Goal: Task Accomplishment & Management: Manage account settings

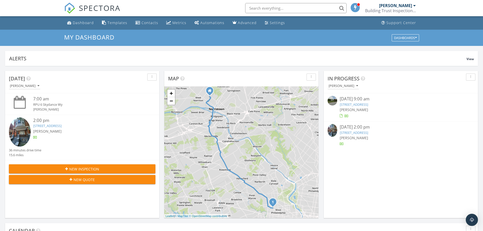
scroll to position [469, 491]
click at [111, 10] on span "SPECTORA" at bounding box center [100, 8] width 42 height 11
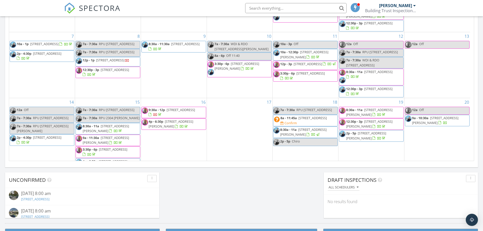
scroll to position [140, 0]
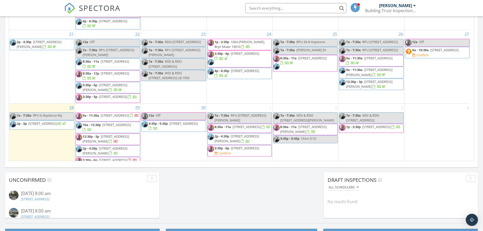
click at [231, 156] on div "1 7a - 7:30a RPU 627 Gerritt St 8:30a - 11a 219 S 18th St 1415, Philadelphia 19…" at bounding box center [240, 135] width 66 height 63
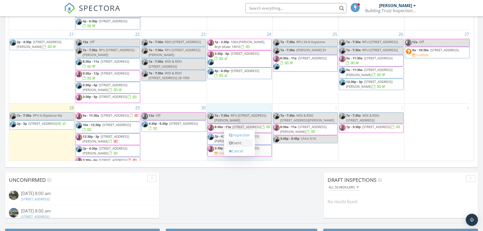
click at [233, 143] on link "Event" at bounding box center [239, 143] width 26 height 8
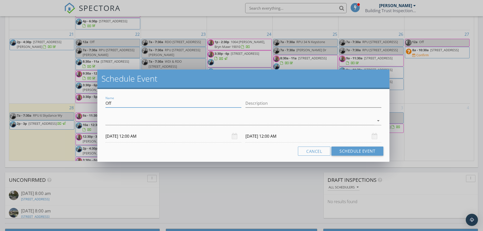
drag, startPoint x: 125, startPoint y: 105, endPoint x: 74, endPoint y: 105, distance: 51.7
click at [74, 105] on div "Schedule Event Name Off Description arrow_drop_down 10/01/2025 12:00 AM 10/02/2…" at bounding box center [241, 115] width 483 height 231
paste input "1721 N 4th St"
type input "WDI & RDO 1721 N 4th St"
click at [121, 120] on div at bounding box center [239, 121] width 269 height 8
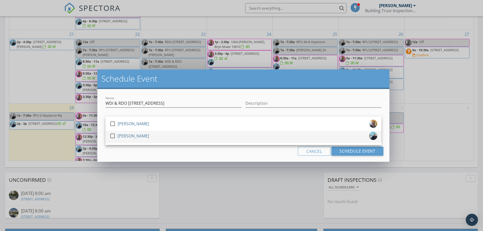
click at [128, 134] on div "[PERSON_NAME]" at bounding box center [133, 136] width 31 height 8
click at [129, 152] on div "Cancel Schedule Event" at bounding box center [243, 151] width 280 height 9
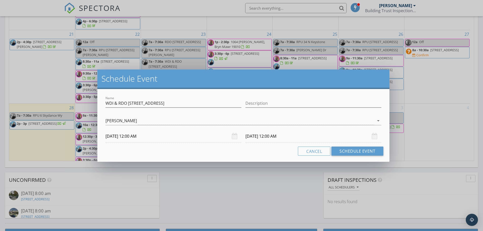
click at [126, 135] on input "10/01/2025 12:00 AM" at bounding box center [173, 136] width 136 height 12
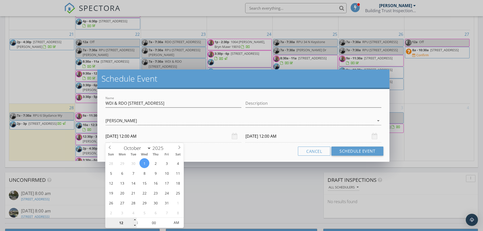
click at [124, 222] on input "12" at bounding box center [120, 223] width 31 height 10
type input "07"
type input "10/01/2025 7:00 AM"
click at [260, 137] on input "10/02/2025 12:00 AM" at bounding box center [313, 136] width 136 height 12
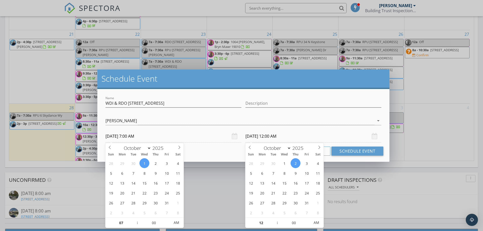
type input "07"
type input "10/01/2025 7:00 AM"
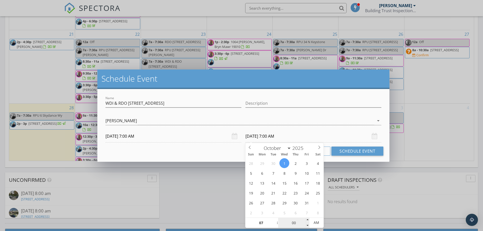
click at [290, 226] on input "00" at bounding box center [293, 223] width 31 height 10
type input "30"
type input "10/01/2025 7:30 AM"
click at [222, 149] on div "Cancel Schedule Event" at bounding box center [243, 151] width 280 height 9
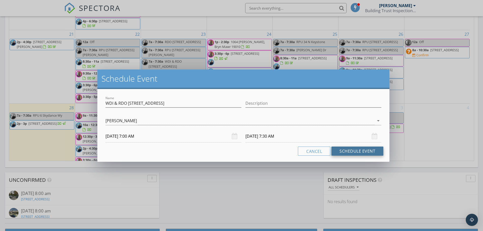
click at [353, 149] on button "Schedule Event" at bounding box center [357, 151] width 52 height 9
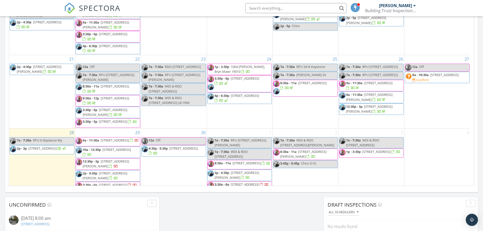
click at [374, 171] on div "3 7a - 7:30a WDI & RDO 465 Windermere Ave 1p - 3:30p 465 Windermere Ave, Drexel…" at bounding box center [372, 160] width 66 height 63
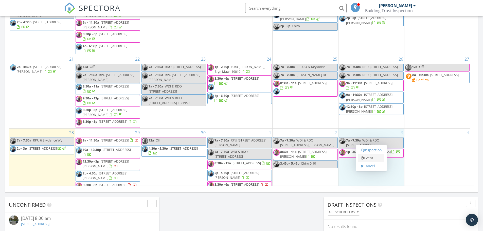
click at [378, 156] on link "Event" at bounding box center [371, 158] width 26 height 8
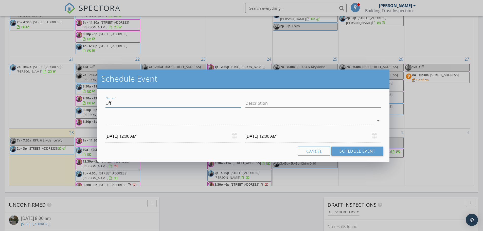
drag, startPoint x: 136, startPoint y: 102, endPoint x: 86, endPoint y: 104, distance: 50.7
click at [86, 104] on div "Schedule Event Name Off Description arrow_drop_down 10/03/2025 12:00 AM 10/04/2…" at bounding box center [241, 115] width 483 height 231
paste input "[STREET_ADDRESS]"
type input "RPU 1721 N 4th St"
click at [115, 119] on div at bounding box center [239, 121] width 269 height 8
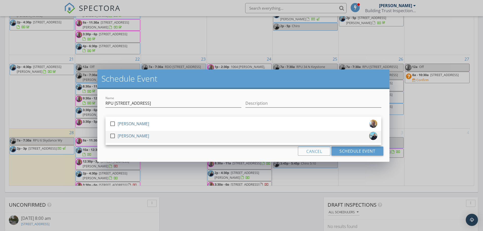
click at [120, 137] on div "[PERSON_NAME]" at bounding box center [133, 136] width 31 height 8
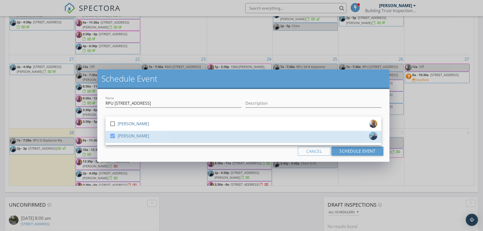
click at [120, 150] on div "Cancel Schedule Event" at bounding box center [243, 151] width 280 height 9
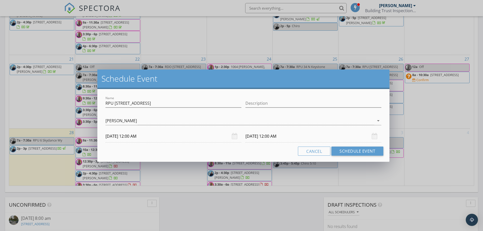
click at [120, 138] on input "10/03/2025 12:00 AM" at bounding box center [173, 136] width 136 height 12
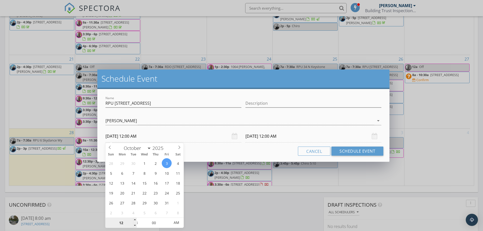
click at [127, 225] on input "12" at bounding box center [120, 223] width 31 height 10
type input "07"
type input "10/03/2025 7:00 AM"
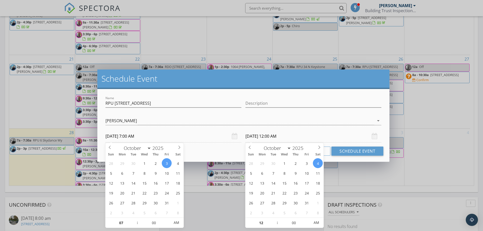
click at [269, 136] on input "10/04/2025 12:00 AM" at bounding box center [313, 136] width 136 height 12
type input "07"
type input "10/03/2025 7:00 AM"
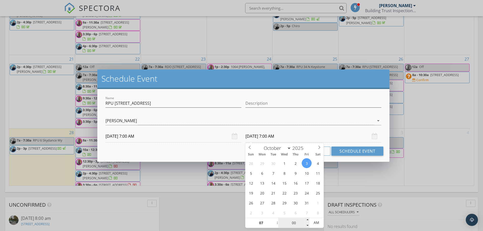
click at [296, 219] on input "00" at bounding box center [293, 223] width 31 height 10
type input "30"
type input "10/03/2025 7:30 AM"
click at [217, 151] on div "Cancel Schedule Event" at bounding box center [243, 151] width 280 height 9
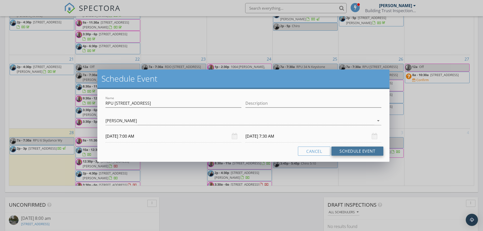
click at [355, 153] on button "Schedule Event" at bounding box center [357, 151] width 52 height 9
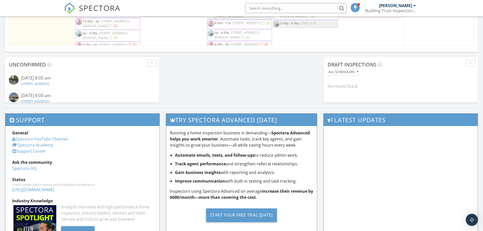
scroll to position [0, 0]
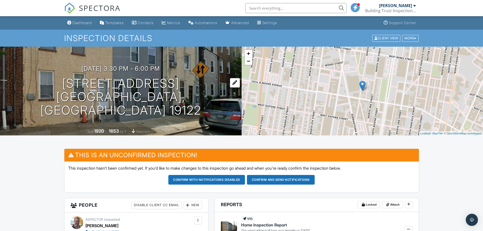
click at [120, 92] on h1 "1721 N 4th St Philadelphia, PA 19122" at bounding box center [120, 97] width 225 height 40
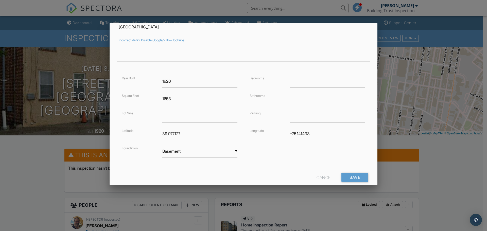
scroll to position [92, 0]
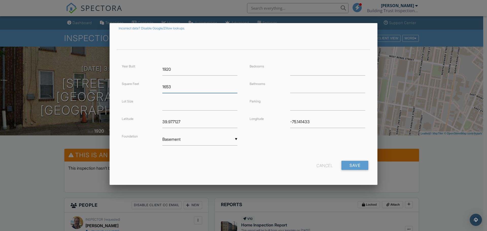
click at [175, 86] on input "1653" at bounding box center [199, 87] width 75 height 12
type input "1658"
click at [290, 71] on input "number" at bounding box center [327, 69] width 75 height 12
type input "4"
click at [298, 89] on input "number" at bounding box center [327, 87] width 75 height 12
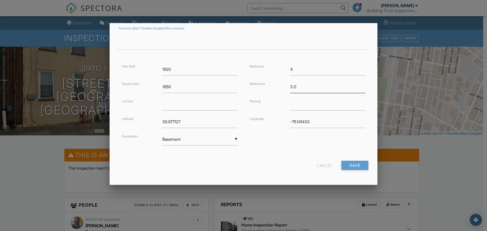
type input "3.0"
click at [175, 105] on input "number" at bounding box center [199, 104] width 75 height 12
type input "932"
click at [347, 163] on input "Save" at bounding box center [354, 165] width 27 height 9
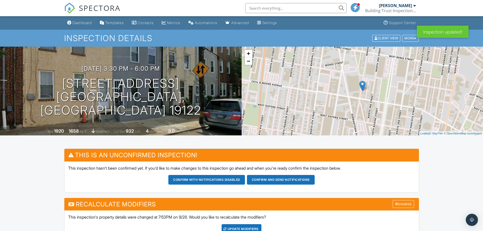
scroll to position [101, 0]
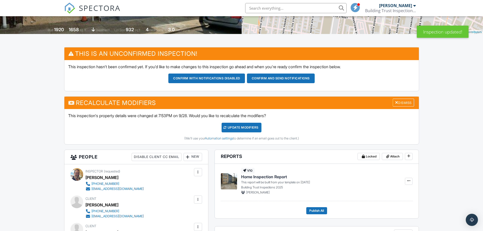
click at [244, 129] on div "UPDATE Modifiers" at bounding box center [242, 128] width 40 height 10
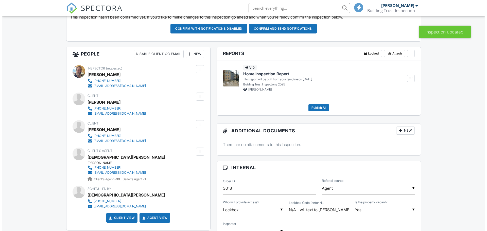
scroll to position [152, 0]
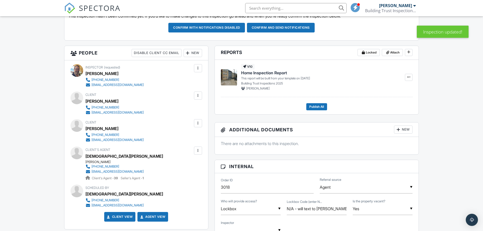
click at [194, 54] on div "New" at bounding box center [193, 53] width 19 height 8
click at [202, 81] on li "Listing Agent" at bounding box center [211, 81] width 50 height 13
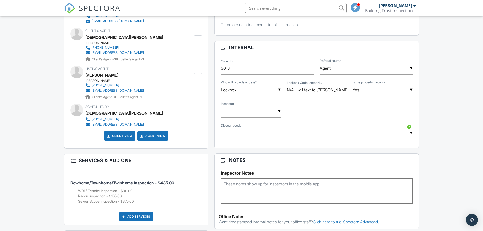
scroll to position [279, 0]
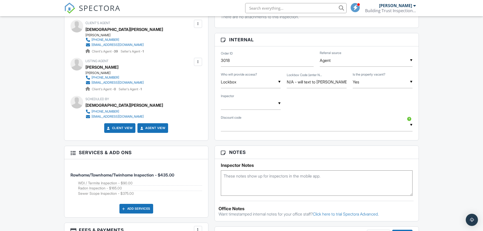
click at [233, 102] on input "text" at bounding box center [251, 103] width 60 height 12
click at [240, 129] on span "[PERSON_NAME]" at bounding box center [246, 129] width 41 height 13
type input "[PERSON_NAME]"
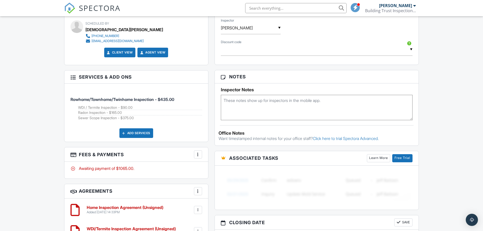
scroll to position [355, 0]
click at [256, 115] on textarea at bounding box center [317, 106] width 192 height 25
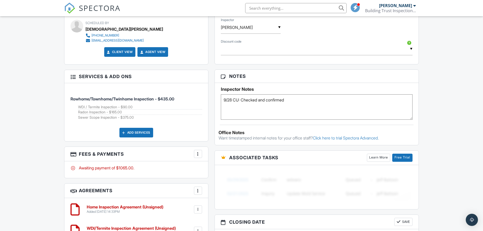
type textarea "9/28 CU: Checked and confirmed"
click at [40, 140] on div "Dashboard Templates Contacts Metrics Automations Advanced Settings Support Cent…" at bounding box center [241, 15] width 483 height 709
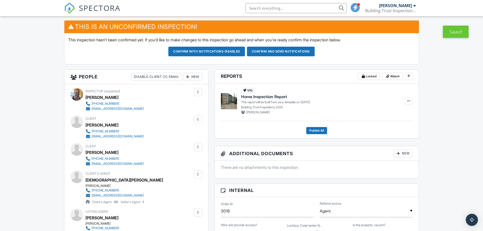
scroll to position [0, 0]
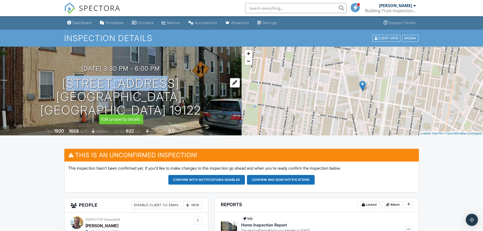
drag, startPoint x: 50, startPoint y: 91, endPoint x: 167, endPoint y: 90, distance: 116.9
click at [167, 90] on h1 "1721 N 4th St Philadelphia, PA 19122" at bounding box center [120, 97] width 225 height 40
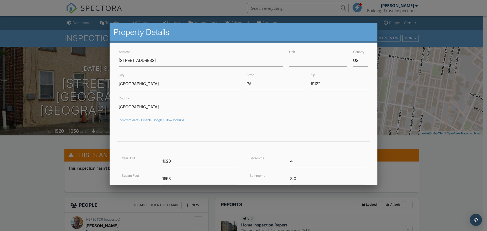
click at [45, 152] on div at bounding box center [243, 119] width 487 height 289
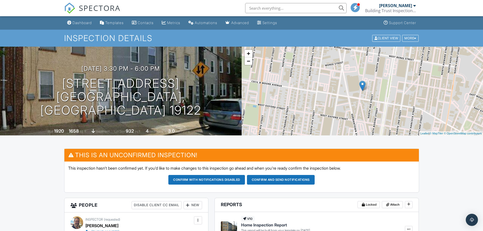
click at [277, 178] on button "Confirm and send notifications" at bounding box center [281, 180] width 68 height 10
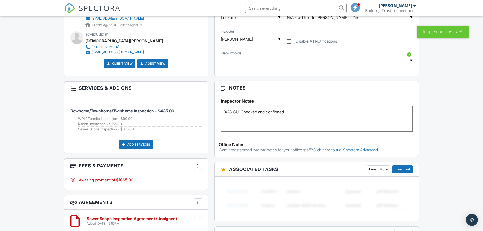
scroll to position [330, 0]
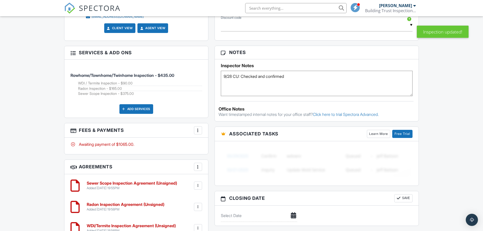
click at [305, 86] on textarea "9/28 CU: Checked and confirmed" at bounding box center [317, 83] width 192 height 25
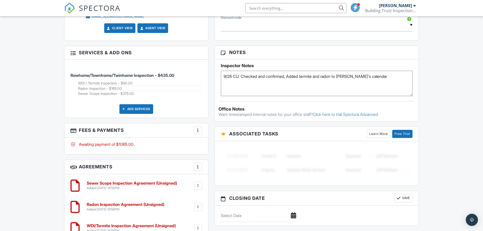
type textarea "9/28 CU: Checked and confirmed, Added termite and radon to [PERSON_NAME]'s cale…"
click at [59, 90] on div "Dashboard Templates Contacts Metrics Automations Advanced Settings Support Cent…" at bounding box center [241, 51] width 483 height 728
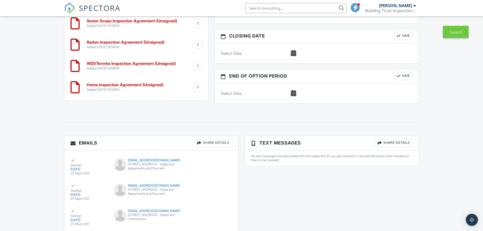
scroll to position [513, 0]
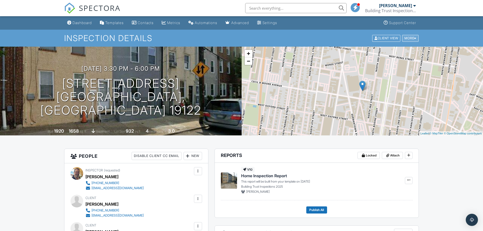
click at [409, 39] on div "More" at bounding box center [410, 38] width 16 height 7
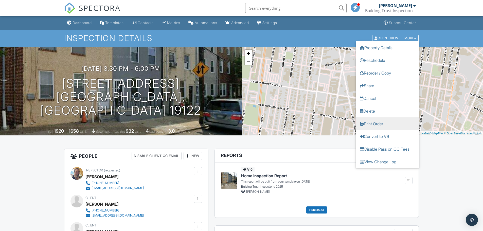
click at [380, 122] on link "Print Order" at bounding box center [387, 123] width 63 height 13
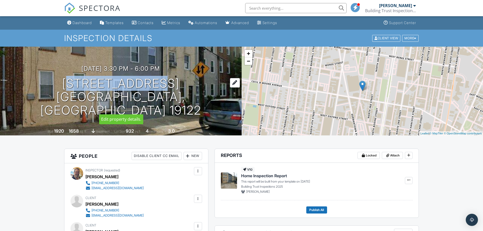
drag, startPoint x: 30, startPoint y: 89, endPoint x: 158, endPoint y: 87, distance: 128.1
click at [158, 87] on div "10/01/2025 3:30 pm - 6:00 pm 1721 N 4th St Philadelphia, PA 19122" at bounding box center [121, 91] width 242 height 52
copy h1 "1721 N 4th St"
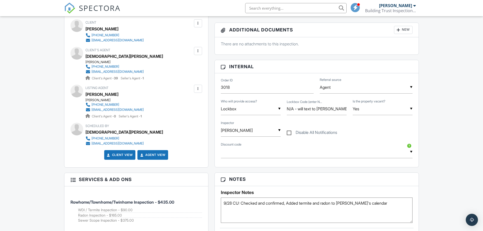
scroll to position [279, 0]
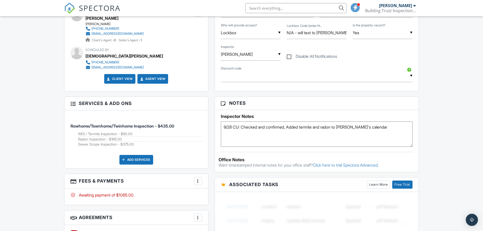
click at [378, 129] on textarea "9/28 CU: Checked and confirmed, Added termite and radon to [PERSON_NAME]'s cale…" at bounding box center [317, 133] width 192 height 25
type textarea "9/28 CU: Checked and confirmed, Added termite and radon to Kyle's calendar, Ema…"
click at [39, 143] on div "Dashboard Templates Contacts Metrics Automations Advanced Settings Support Cent…" at bounding box center [241, 101] width 483 height 728
